Goal: Navigation & Orientation: Find specific page/section

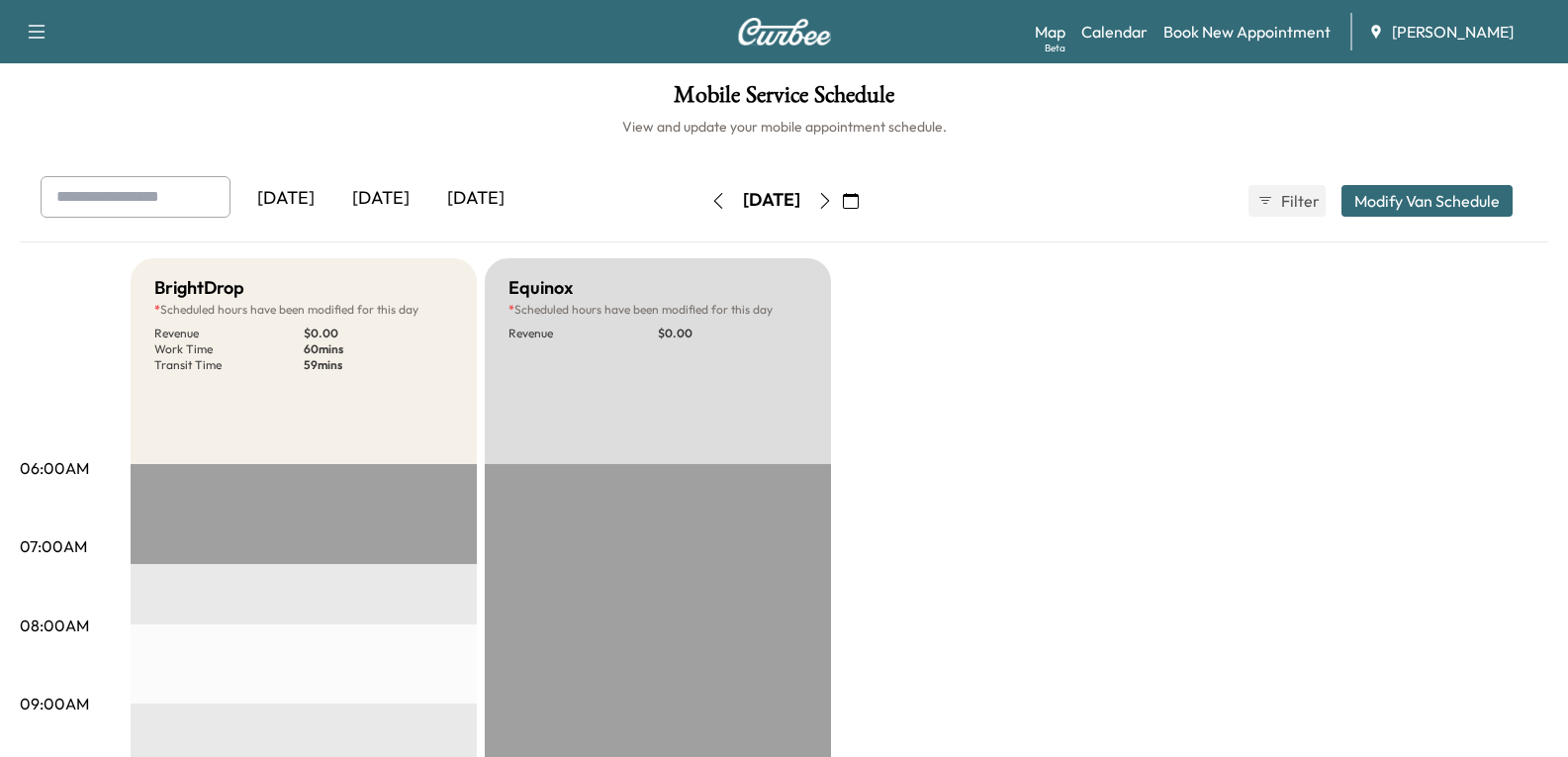
click at [399, 196] on div "[DATE]" at bounding box center [381, 199] width 95 height 46
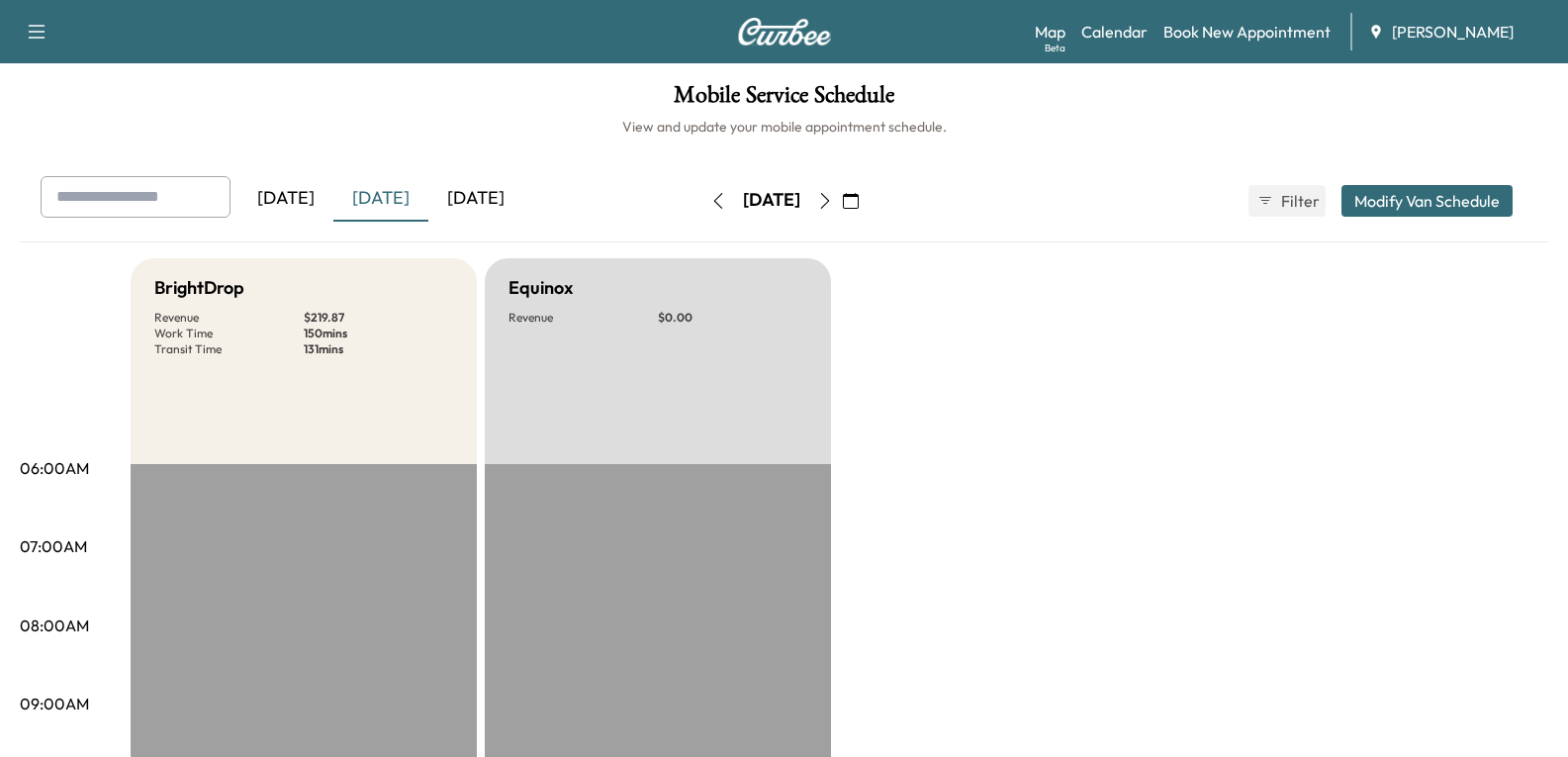
click at [460, 201] on div "[DATE]" at bounding box center [476, 199] width 95 height 46
click at [710, 206] on icon "button" at bounding box center [718, 201] width 16 height 16
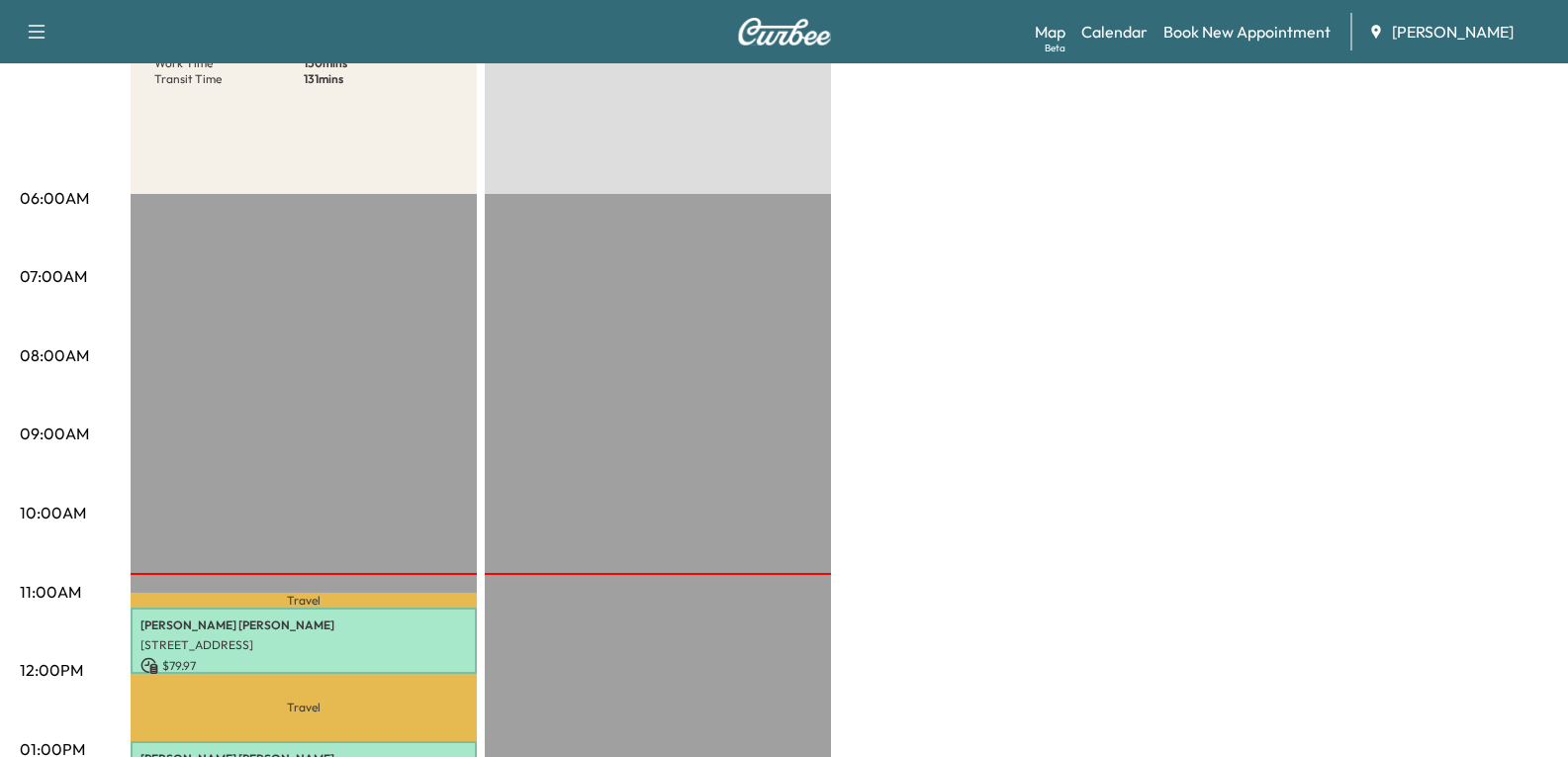
scroll to position [99, 0]
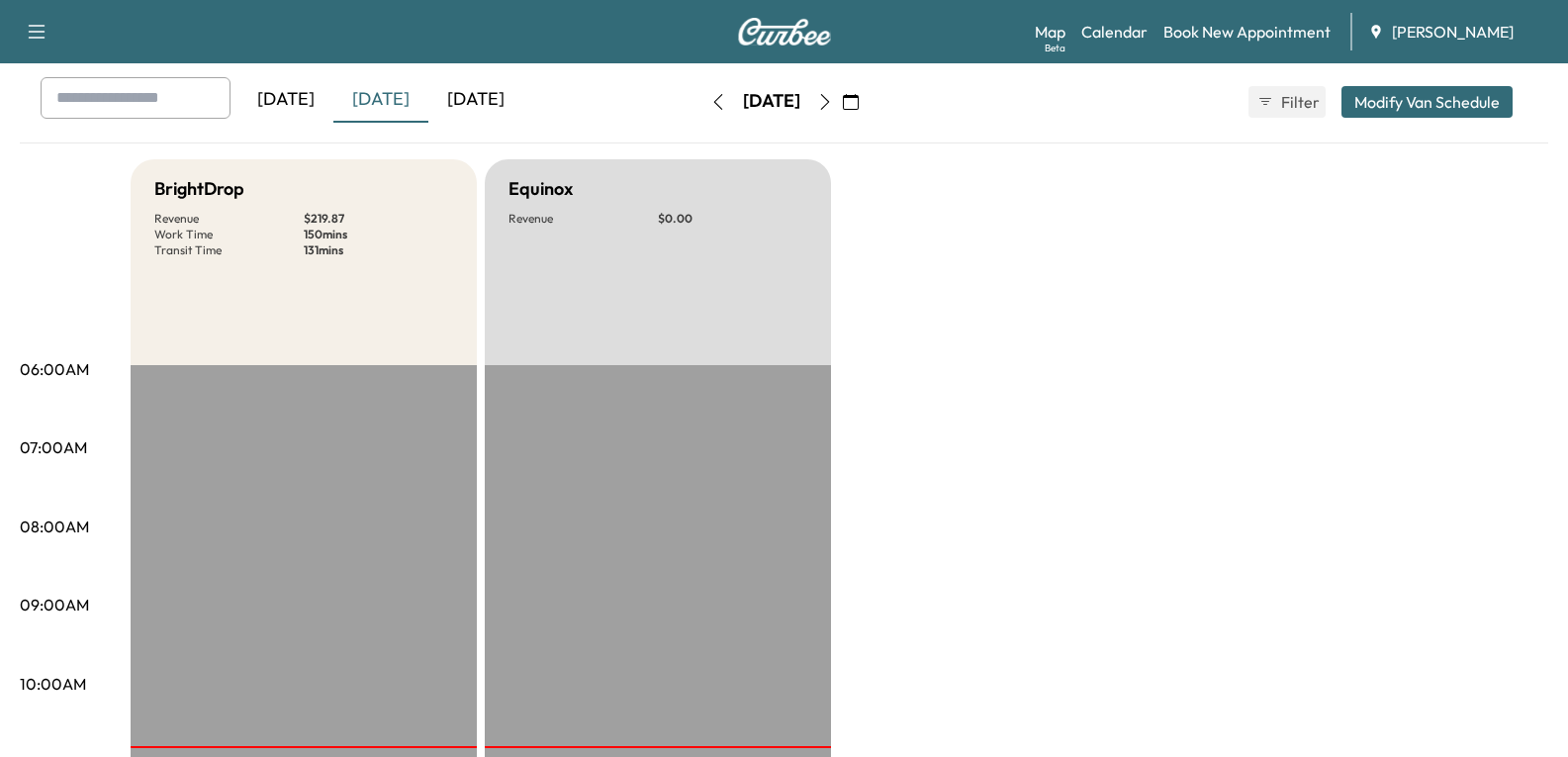
click at [278, 106] on div "[DATE]" at bounding box center [286, 100] width 95 height 46
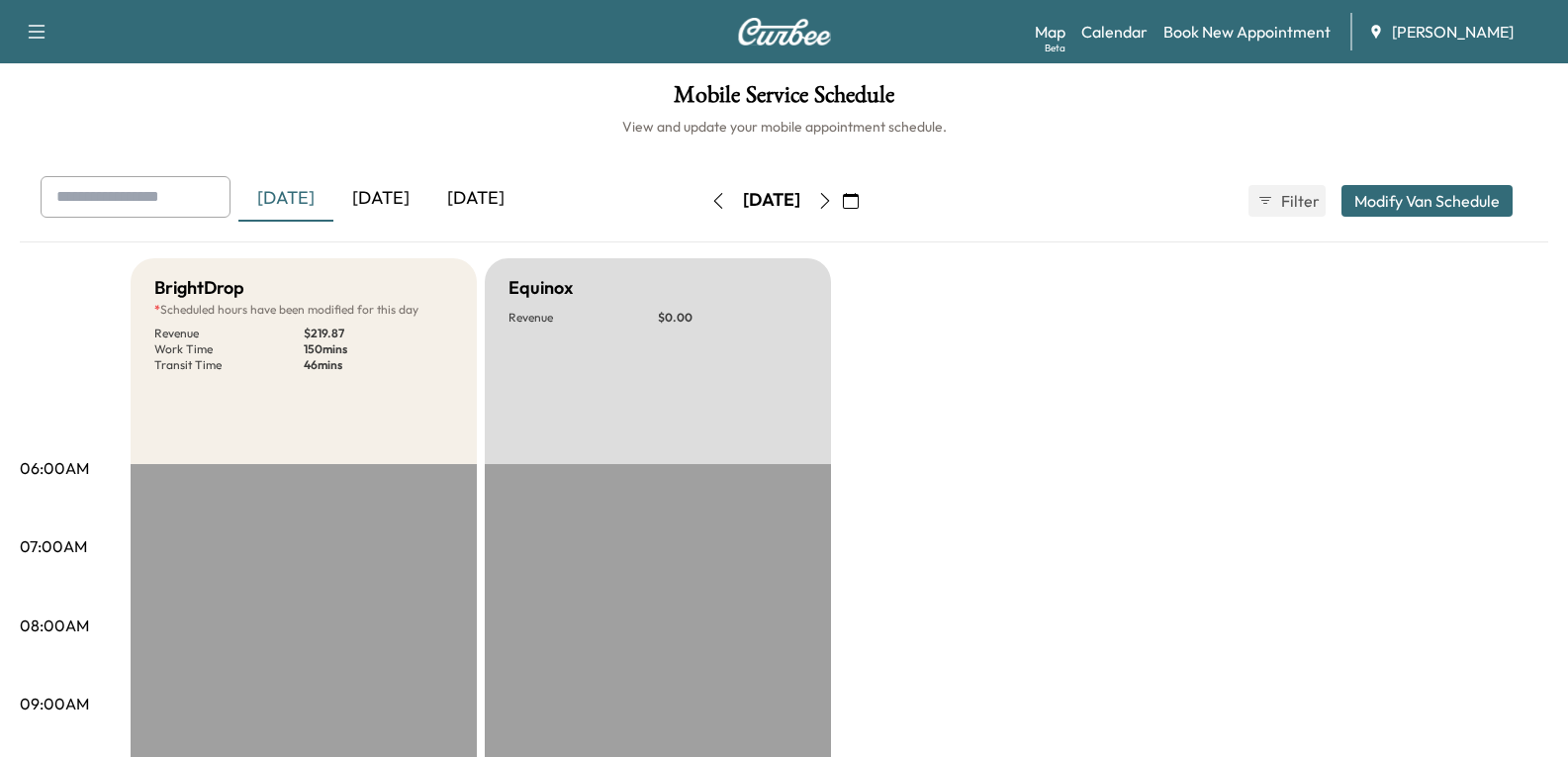
click at [833, 203] on icon "button" at bounding box center [825, 201] width 16 height 16
click at [833, 199] on icon "button" at bounding box center [825, 201] width 16 height 16
